Goal: Find contact information: Find contact information

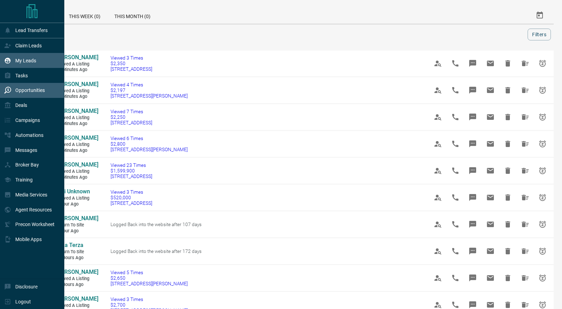
click at [13, 60] on div "My Leads" at bounding box center [20, 60] width 32 height 11
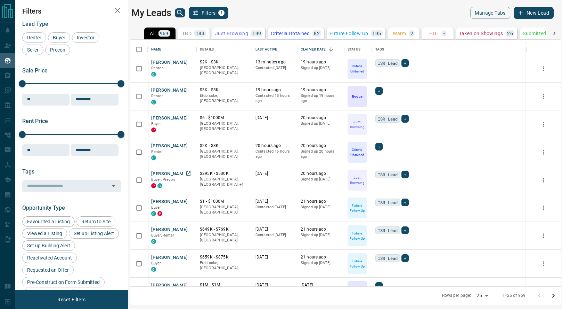
scroll to position [35, 0]
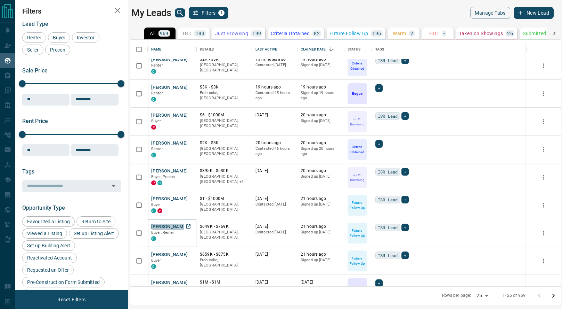
click at [171, 226] on button "[PERSON_NAME]" at bounding box center [169, 226] width 37 height 7
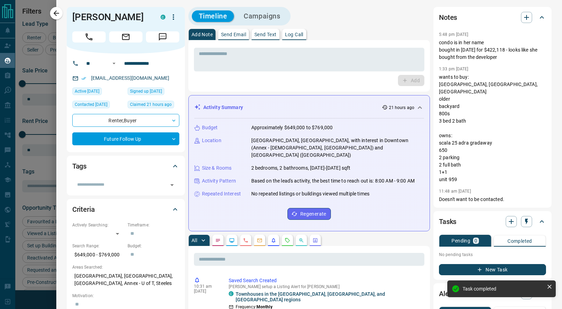
click at [168, 80] on div "[EMAIL_ADDRESS][DOMAIN_NAME]" at bounding box center [125, 77] width 107 height 11
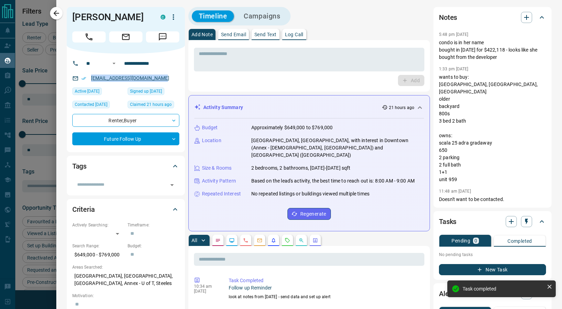
drag, startPoint x: 163, startPoint y: 79, endPoint x: 92, endPoint y: 79, distance: 71.7
click at [92, 79] on div "[EMAIL_ADDRESS][DOMAIN_NAME]" at bounding box center [125, 77] width 107 height 11
copy link "[EMAIL_ADDRESS][DOMAIN_NAME]"
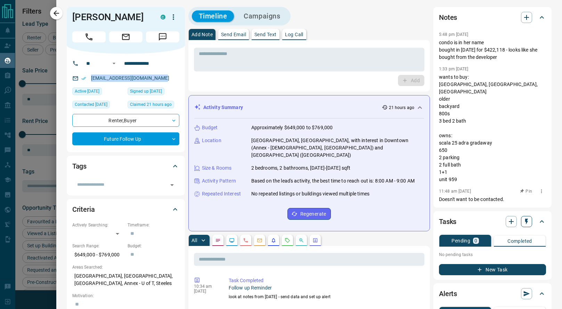
click at [529, 221] on icon "button" at bounding box center [527, 221] width 7 height 7
click at [501, 278] on li "3 Month Follow-Up" at bounding box center [509, 276] width 47 height 10
click at [59, 12] on icon "button" at bounding box center [56, 13] width 8 height 8
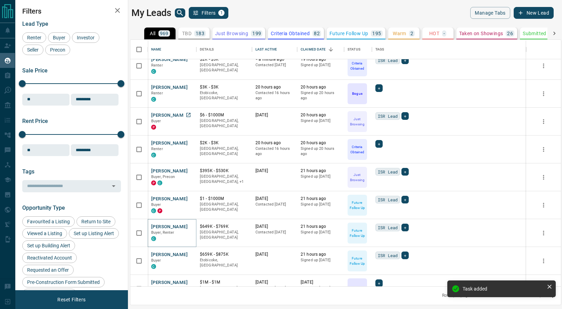
scroll to position [0, 0]
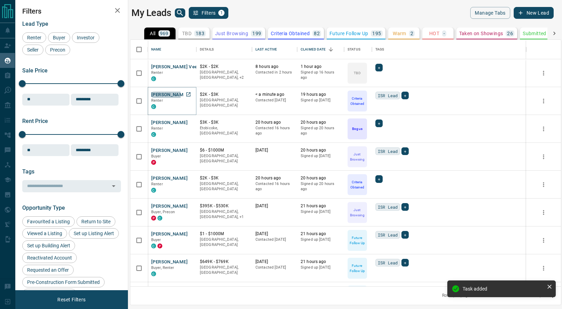
click at [164, 95] on button "[PERSON_NAME]" at bounding box center [169, 94] width 37 height 7
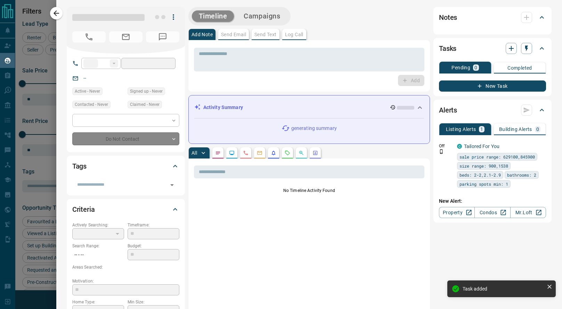
type input "**"
type input "**********"
type input "*"
